Goal: Information Seeking & Learning: Learn about a topic

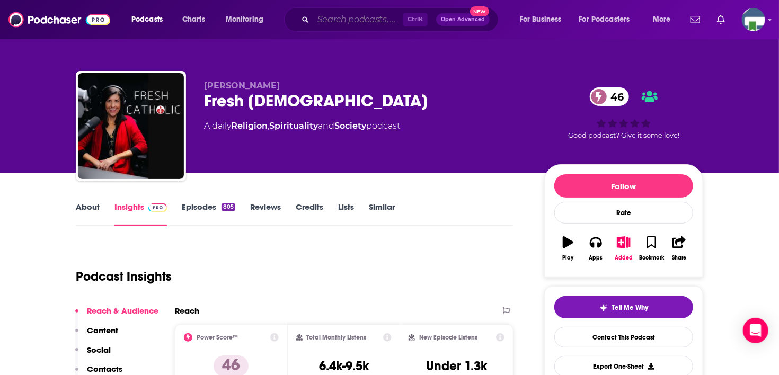
click at [331, 25] on input "Search podcasts, credits, & more..." at bounding box center [358, 19] width 90 height 17
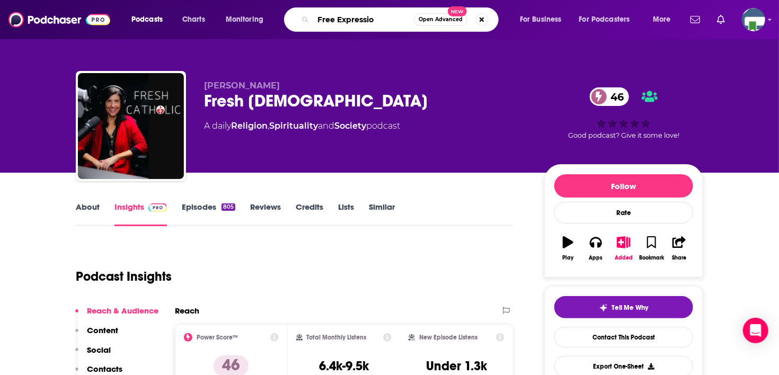
type input "Free Expression"
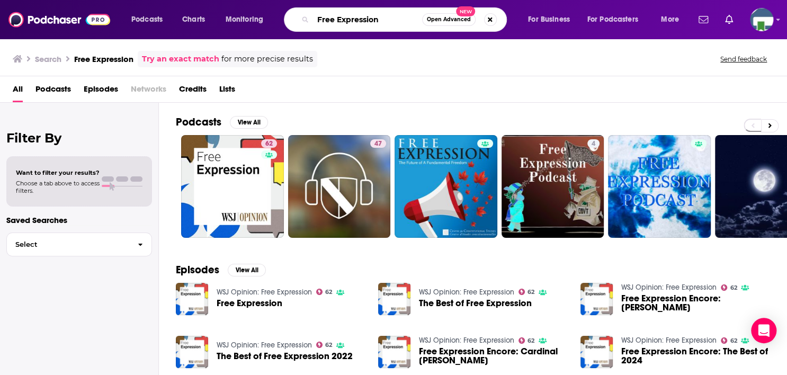
click at [395, 14] on input "Free Expression" at bounding box center [367, 19] width 109 height 17
type input "Free Expression [PERSON_NAME]"
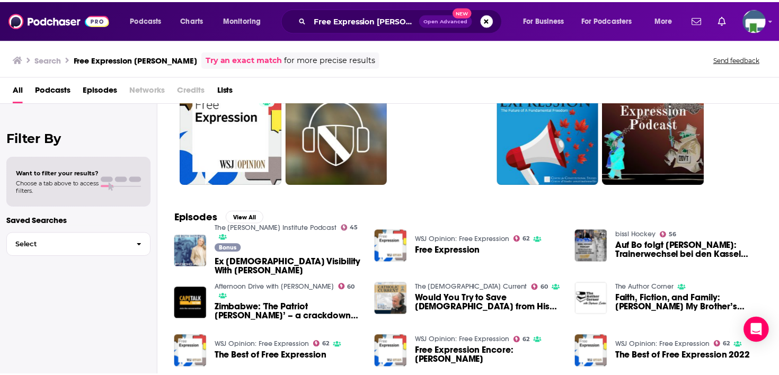
scroll to position [106, 0]
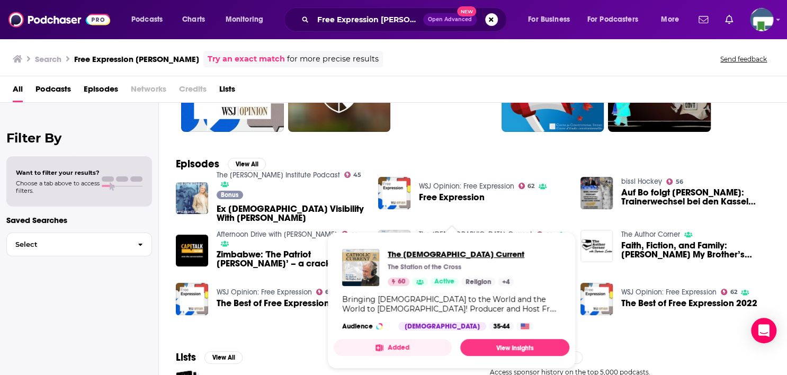
click at [426, 252] on span "The [DEMOGRAPHIC_DATA] Current" at bounding box center [456, 254] width 137 height 10
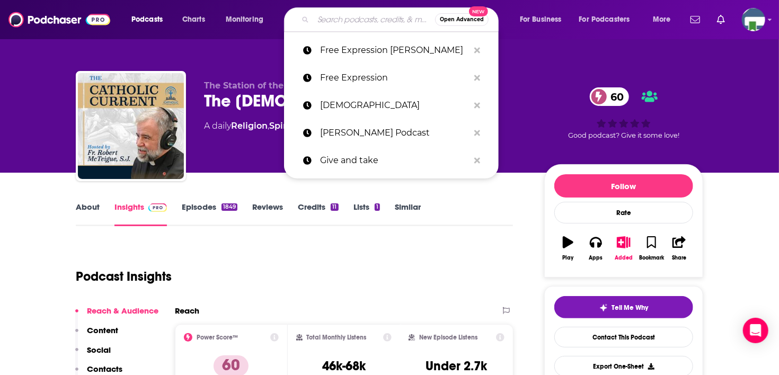
click at [330, 17] on input "Search podcasts, credits, & more..." at bounding box center [374, 19] width 122 height 17
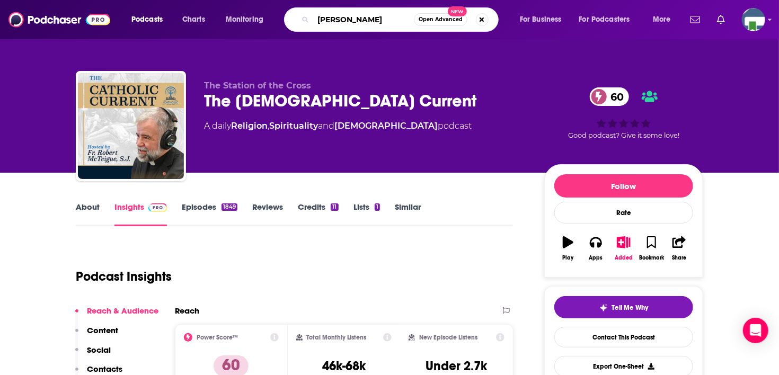
type input "[PERSON_NAME]"
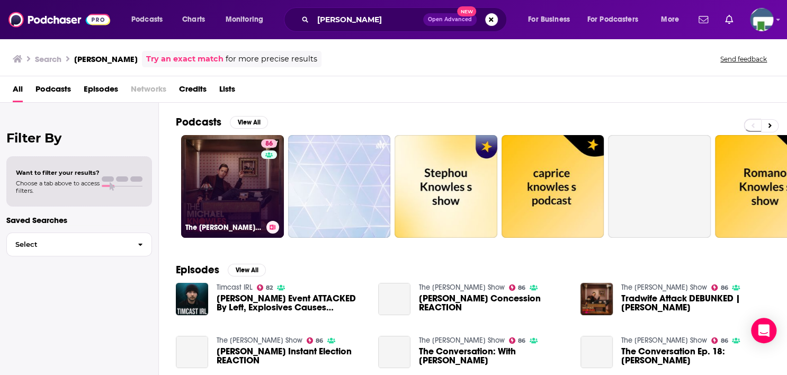
click at [209, 201] on link "86 The [PERSON_NAME] Show" at bounding box center [232, 186] width 103 height 103
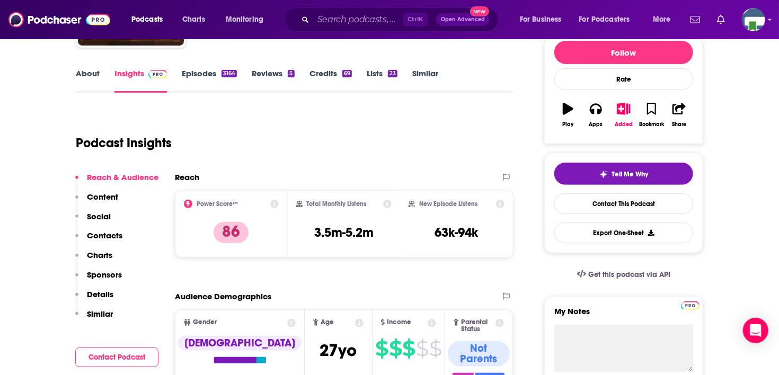
scroll to position [159, 0]
